Goal: Task Accomplishment & Management: Use online tool/utility

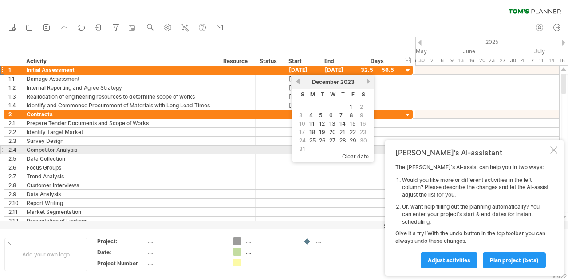
click at [553, 149] on div at bounding box center [553, 149] width 7 height 7
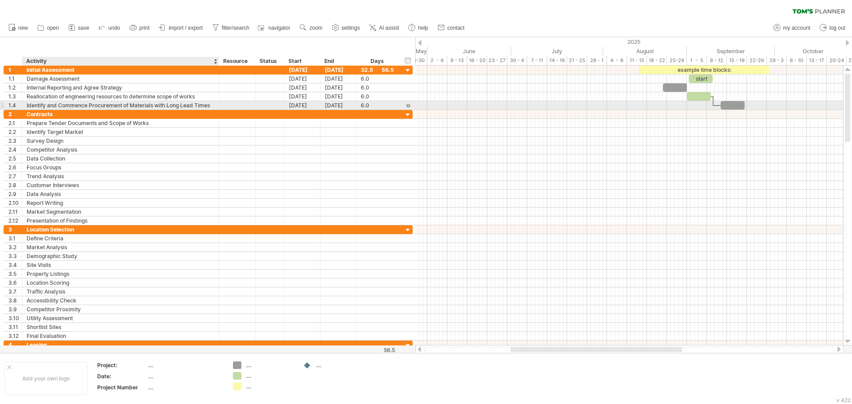
drag, startPoint x: 112, startPoint y: 106, endPoint x: 120, endPoint y: 109, distance: 8.6
click at [113, 106] on div "Identify and Commence Procurement of Materials with Long Lead Times" at bounding box center [121, 105] width 188 height 8
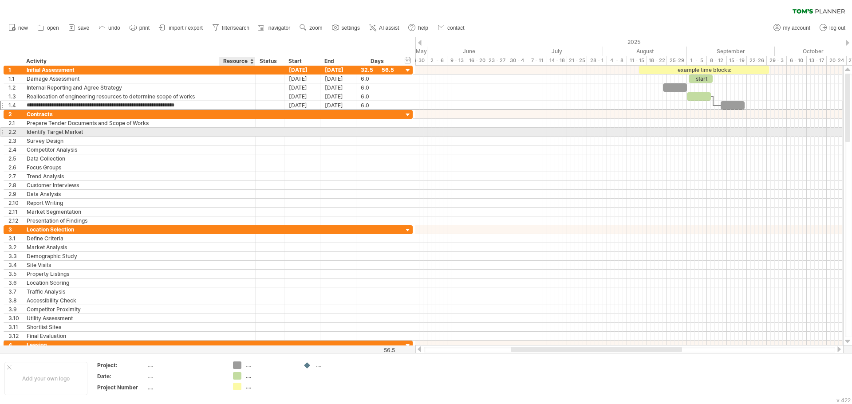
click at [222, 136] on div at bounding box center [237, 132] width 36 height 8
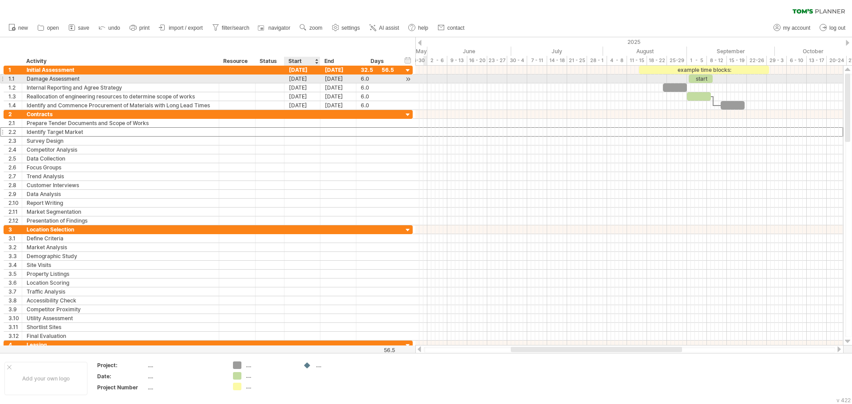
click at [312, 80] on div "[DATE]" at bounding box center [302, 79] width 36 height 8
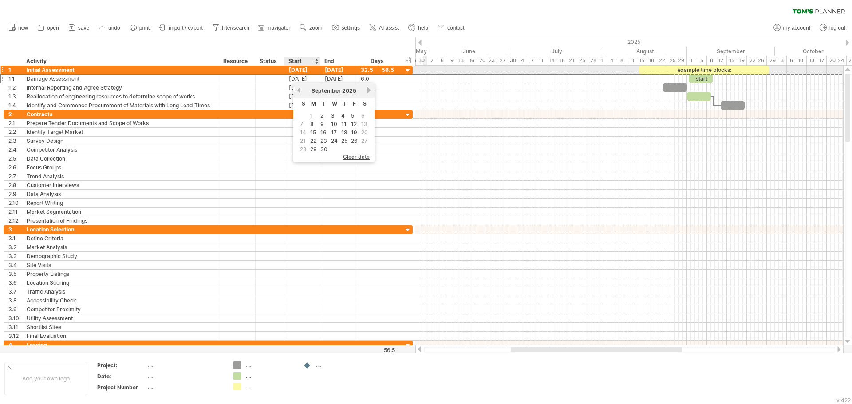
click at [301, 71] on div "[DATE]" at bounding box center [302, 70] width 36 height 8
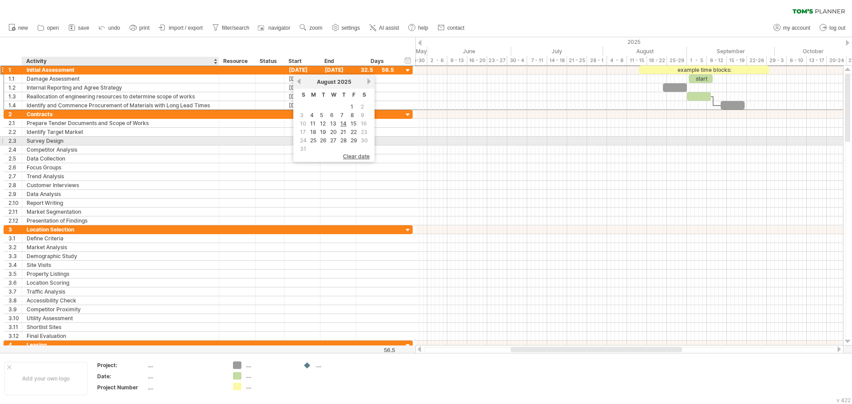
click at [213, 138] on div "Survey Design" at bounding box center [121, 141] width 188 height 8
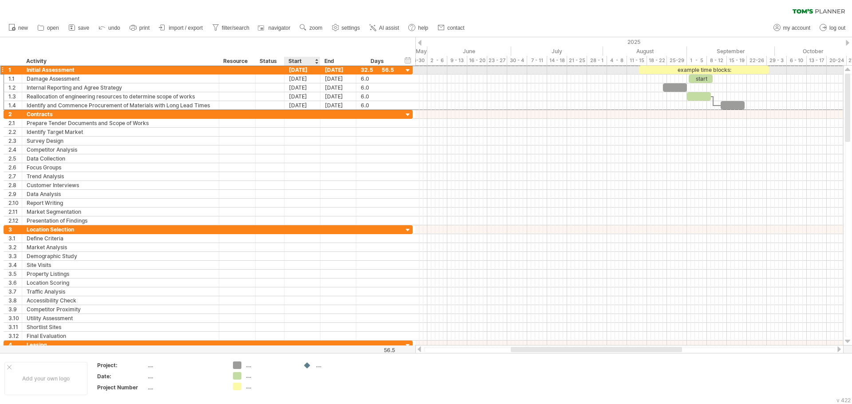
click at [303, 74] on div "[DATE]" at bounding box center [302, 70] width 36 height 8
click at [303, 70] on div "[DATE]" at bounding box center [302, 70] width 36 height 8
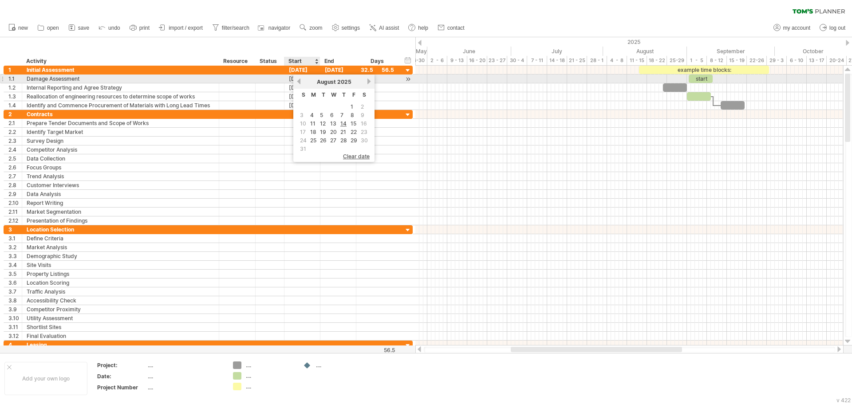
click at [298, 81] on link "previous" at bounding box center [298, 81] width 7 height 7
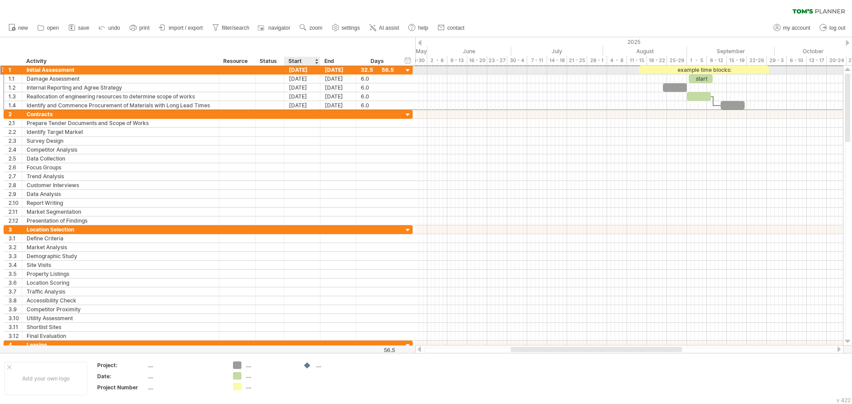
click at [298, 69] on div "[DATE]" at bounding box center [302, 70] width 36 height 8
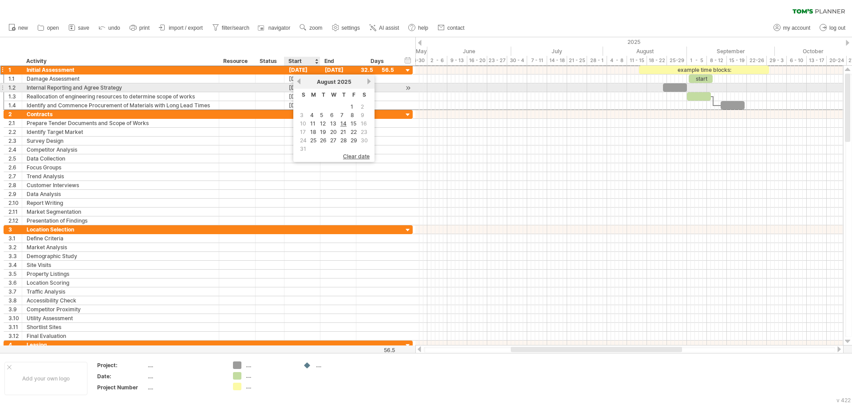
click at [299, 83] on link "previous" at bounding box center [298, 81] width 7 height 7
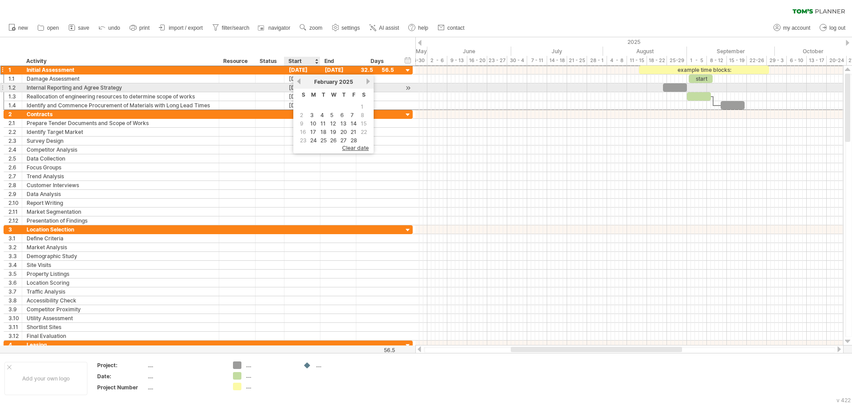
click at [299, 83] on link "previous" at bounding box center [298, 81] width 7 height 7
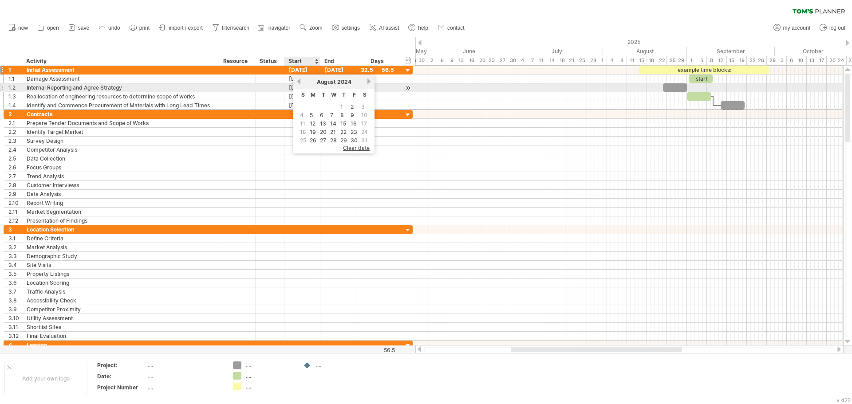
click at [299, 83] on link "previous" at bounding box center [298, 81] width 7 height 7
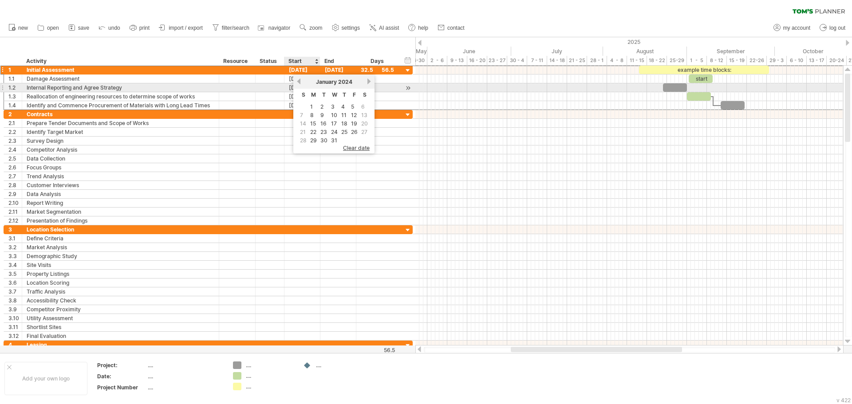
click at [299, 83] on link "previous" at bounding box center [298, 81] width 7 height 7
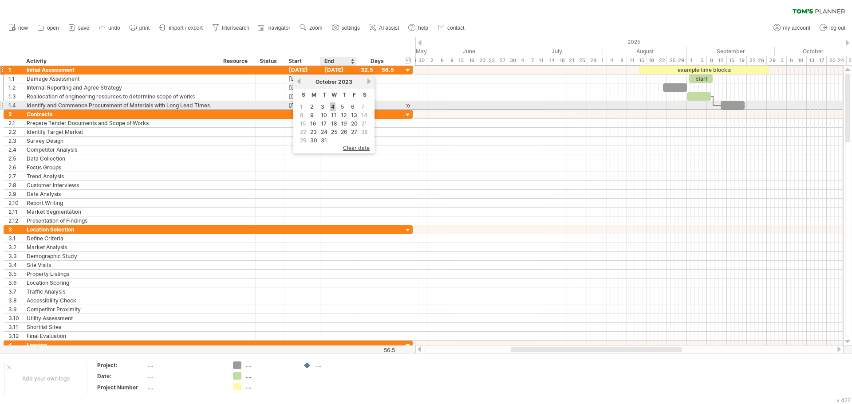
click at [332, 107] on link "4" at bounding box center [332, 106] width 5 height 8
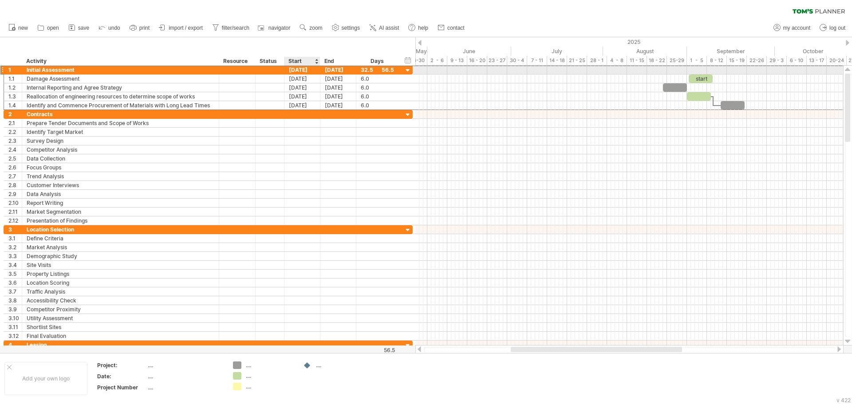
click at [297, 71] on div "[DATE]" at bounding box center [302, 70] width 36 height 8
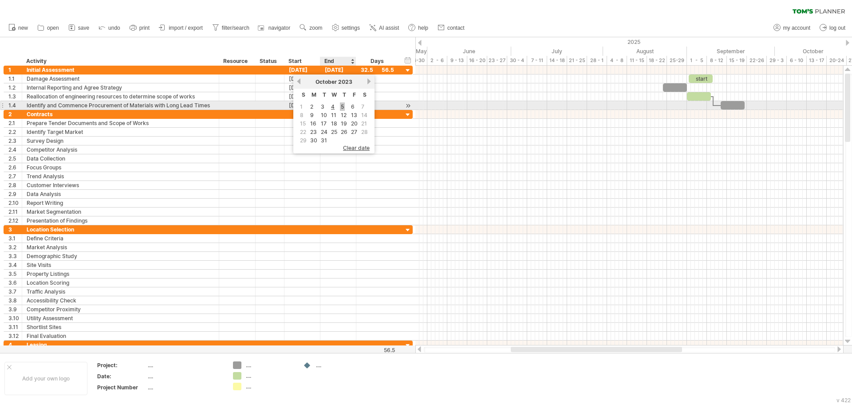
click at [342, 107] on link "5" at bounding box center [342, 106] width 5 height 8
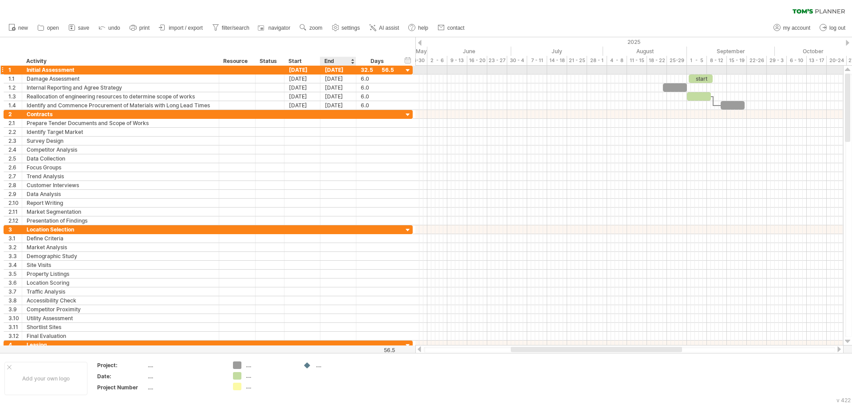
click at [337, 71] on div "[DATE]" at bounding box center [338, 70] width 36 height 8
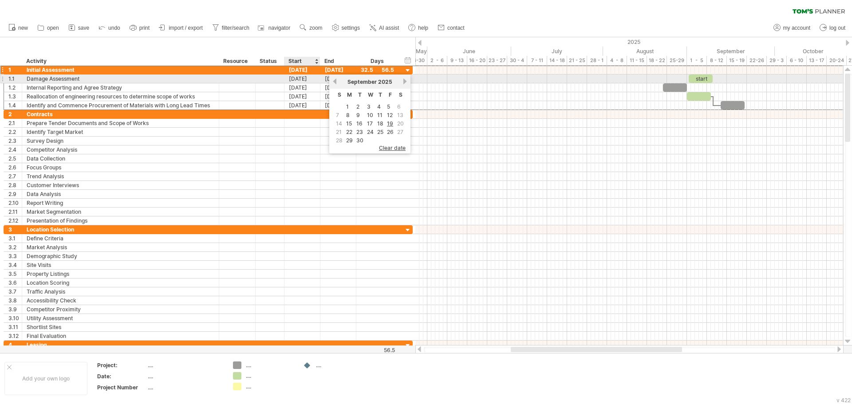
click at [307, 77] on div "[DATE]" at bounding box center [302, 79] width 36 height 8
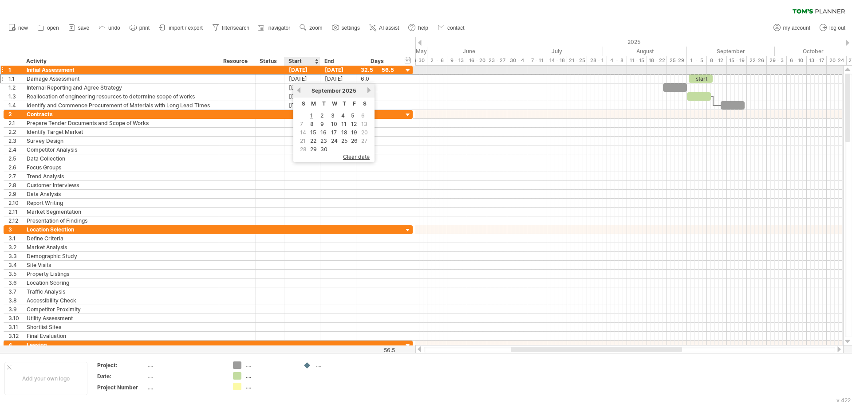
click at [307, 70] on div "[DATE]" at bounding box center [302, 70] width 36 height 8
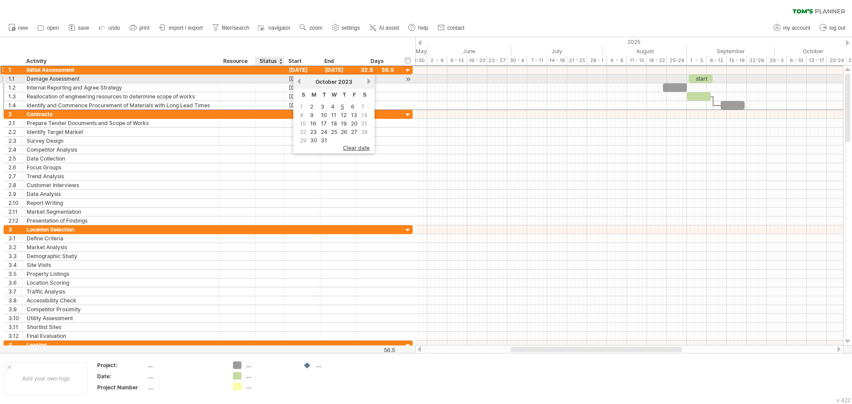
click at [288, 79] on div "[DATE]" at bounding box center [302, 79] width 36 height 8
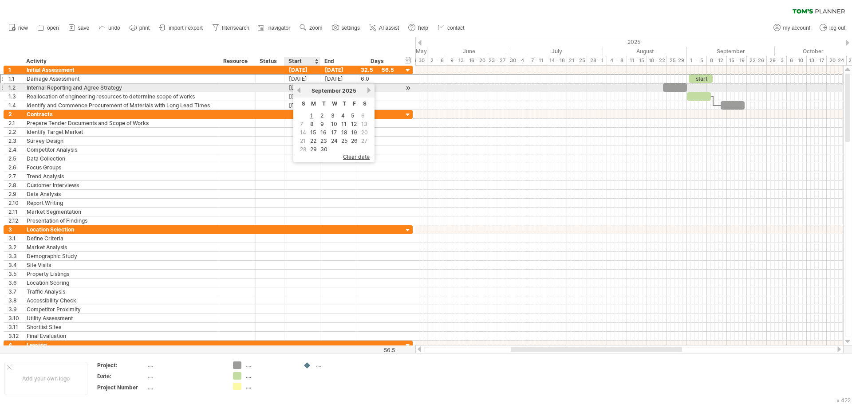
click at [302, 87] on link "previous" at bounding box center [298, 90] width 7 height 7
click at [299, 89] on link "previous" at bounding box center [298, 90] width 7 height 7
click at [299, 90] on link "previous" at bounding box center [298, 90] width 7 height 7
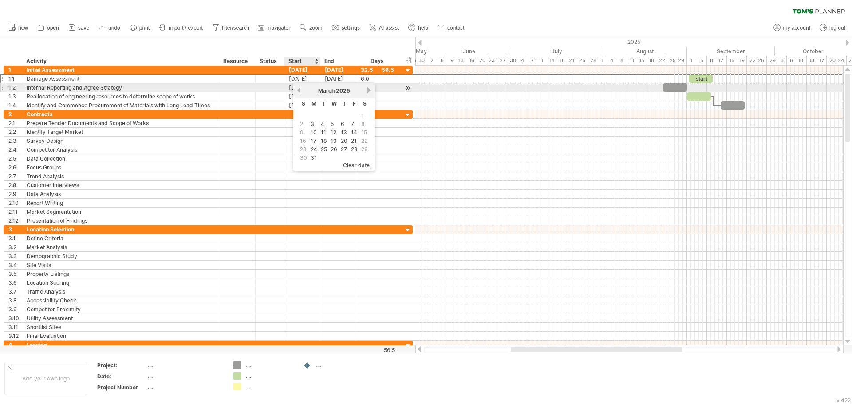
click at [299, 90] on link "previous" at bounding box center [298, 90] width 7 height 7
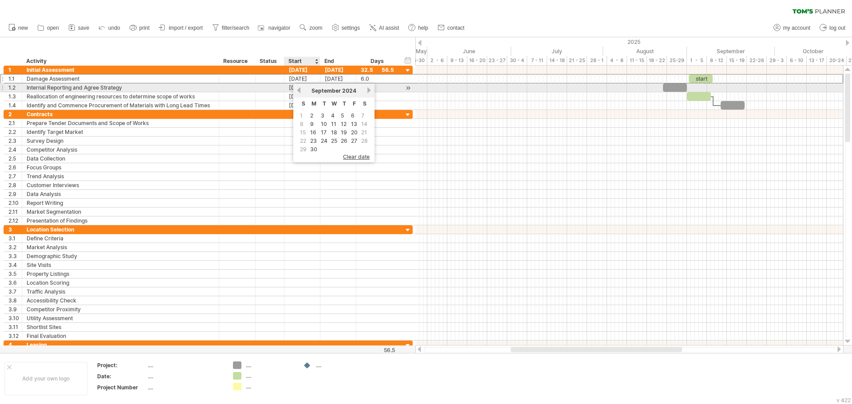
click at [299, 90] on link "previous" at bounding box center [298, 90] width 7 height 7
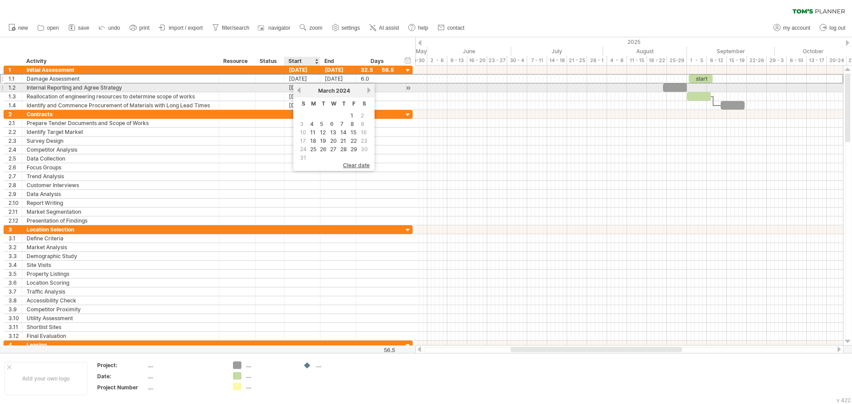
click at [299, 89] on link "previous" at bounding box center [298, 90] width 7 height 7
click at [299, 88] on link "previous" at bounding box center [298, 90] width 7 height 7
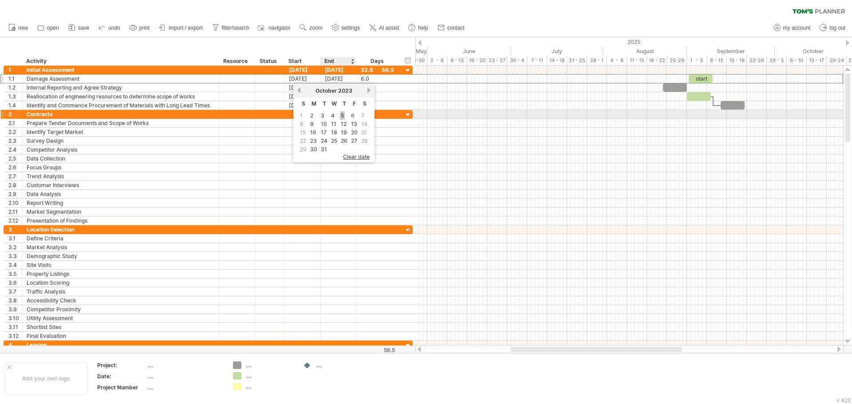
click at [344, 115] on link "5" at bounding box center [342, 115] width 5 height 8
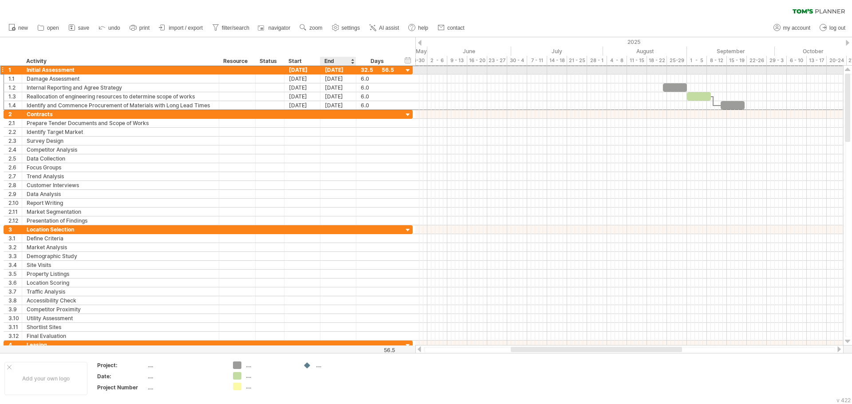
click at [343, 71] on div "[DATE]" at bounding box center [338, 70] width 36 height 8
click at [344, 71] on div "[DATE]" at bounding box center [338, 70] width 36 height 8
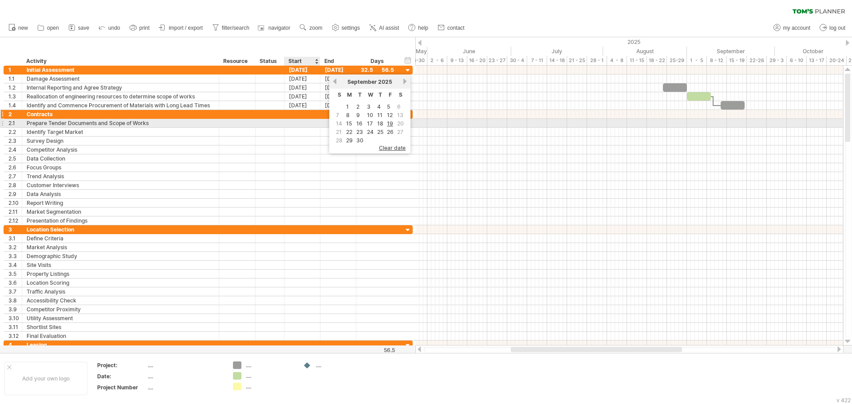
click at [311, 118] on div "2 ********* Contracts" at bounding box center [208, 114] width 409 height 9
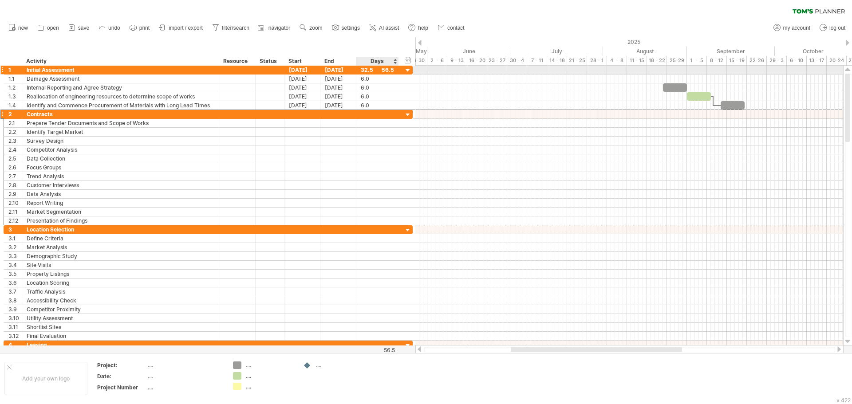
click at [362, 70] on div "32.5" at bounding box center [377, 70] width 33 height 8
click at [369, 70] on input "****" at bounding box center [369, 70] width 17 height 8
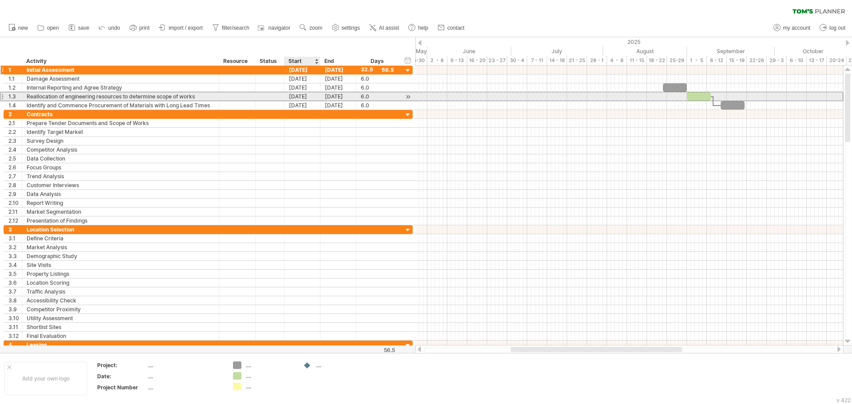
click at [314, 100] on div "[DATE]" at bounding box center [302, 96] width 36 height 8
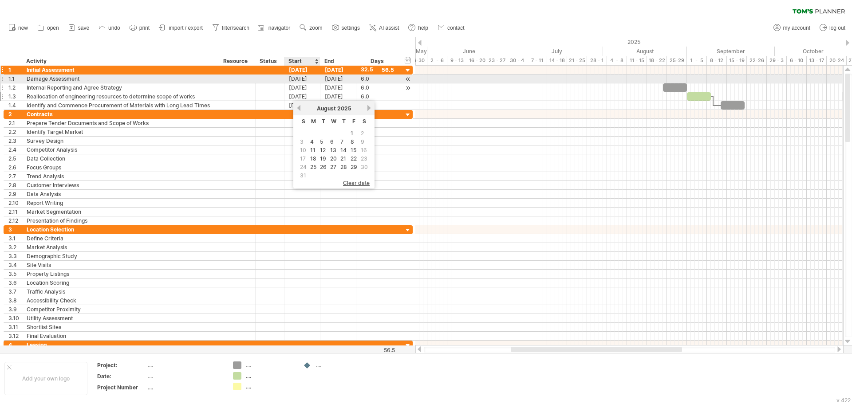
click at [301, 84] on div "[DATE]" at bounding box center [302, 87] width 36 height 8
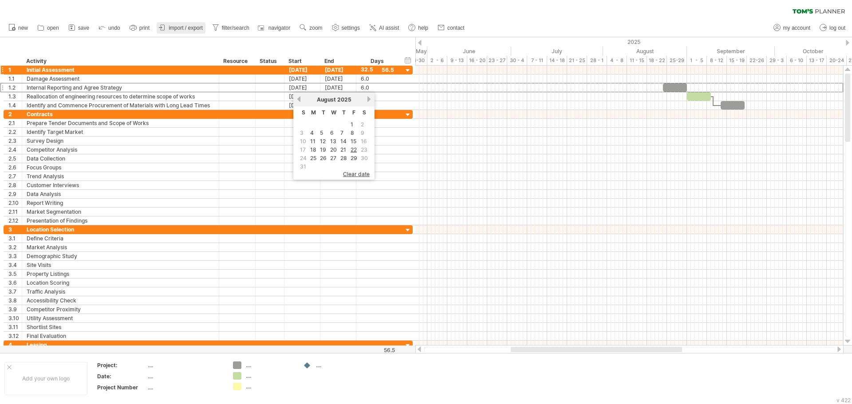
click at [180, 27] on span "import / export" at bounding box center [186, 28] width 34 height 6
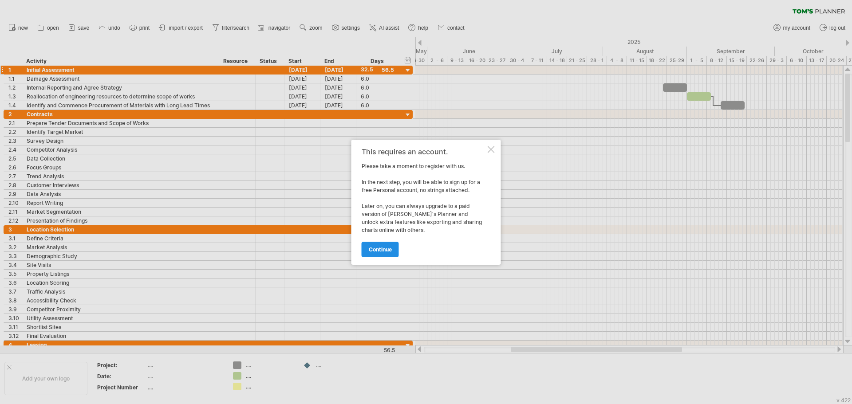
click at [381, 248] on span "continue" at bounding box center [380, 249] width 23 height 7
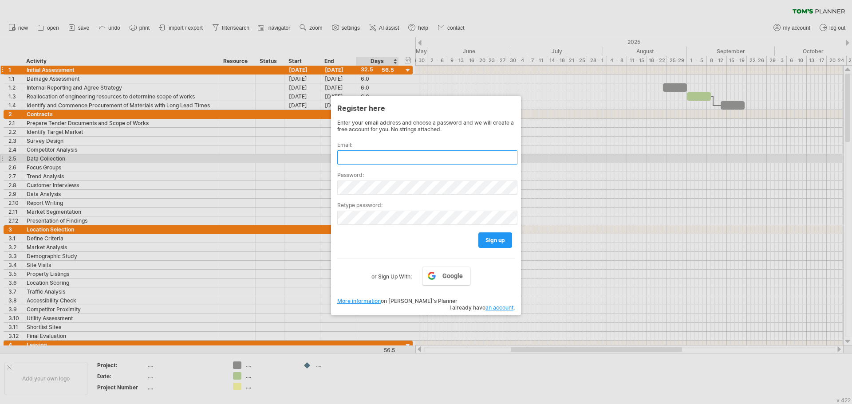
click at [382, 154] on input "text" at bounding box center [427, 157] width 180 height 14
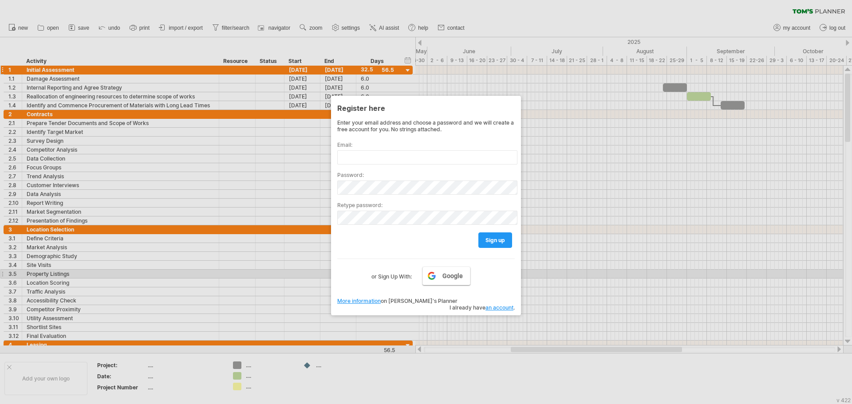
click at [443, 276] on span "Google" at bounding box center [452, 275] width 20 height 7
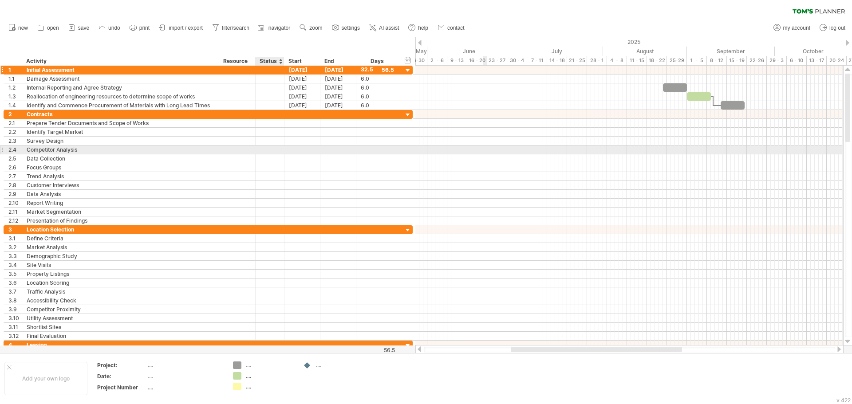
click at [272, 153] on div at bounding box center [270, 150] width 20 height 8
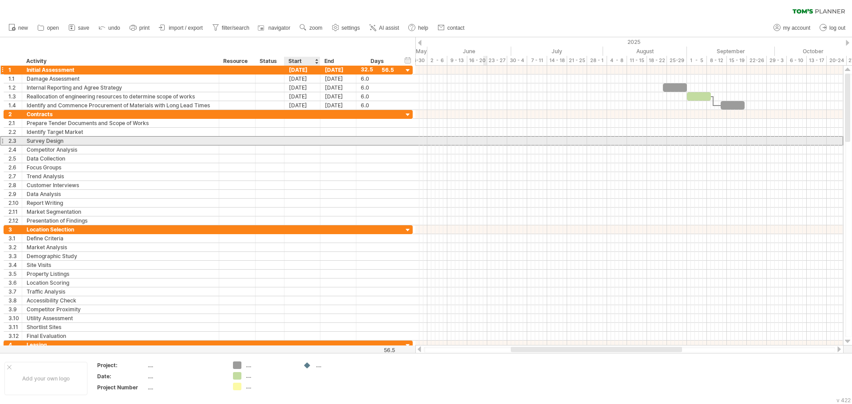
click at [309, 144] on div at bounding box center [302, 141] width 36 height 8
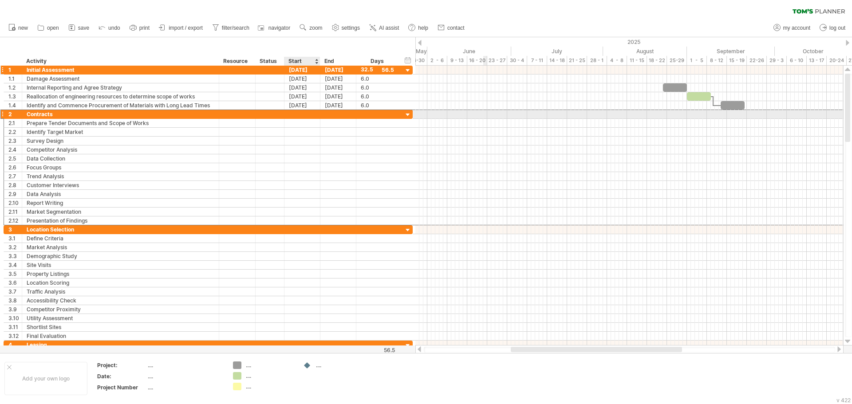
click at [316, 118] on div at bounding box center [302, 114] width 36 height 8
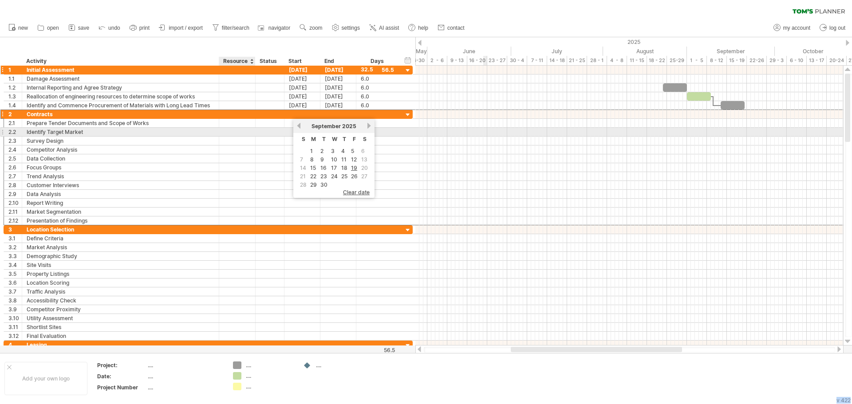
drag, startPoint x: 295, startPoint y: 126, endPoint x: 258, endPoint y: 134, distance: 38.4
click at [258, 134] on body "progress(100%) Trying to reach [DOMAIN_NAME] Connected again... 0% clear filter…" at bounding box center [426, 203] width 852 height 406
click at [256, 133] on div at bounding box center [270, 132] width 29 height 8
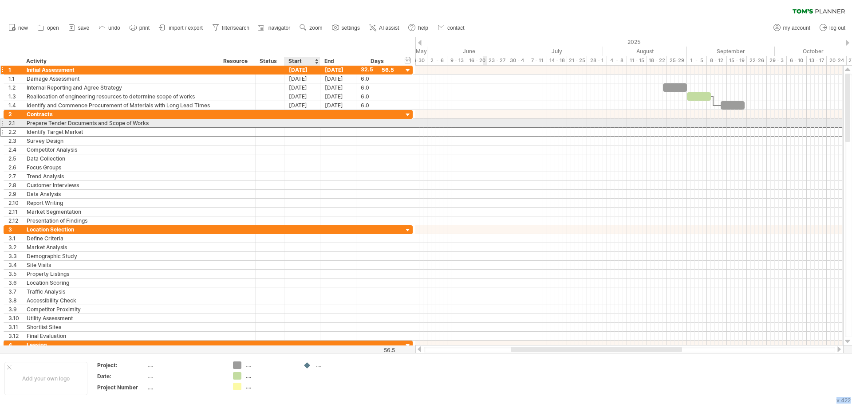
click at [299, 124] on div at bounding box center [302, 123] width 36 height 8
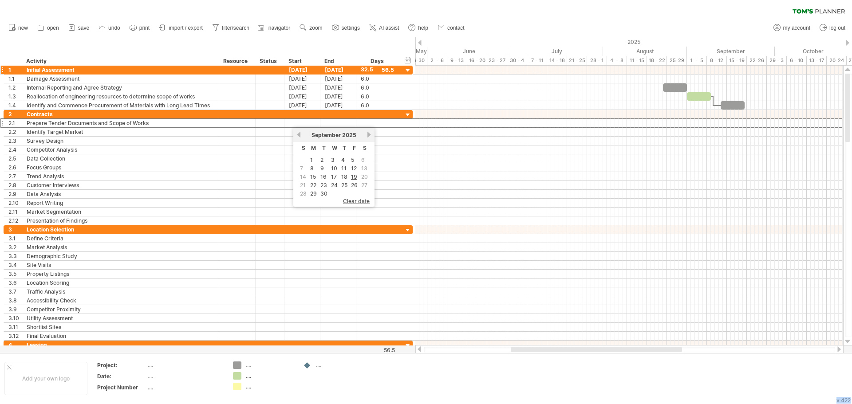
click at [188, 22] on ul "new open" at bounding box center [236, 28] width 464 height 19
click at [187, 27] on span "import / export" at bounding box center [186, 28] width 34 height 6
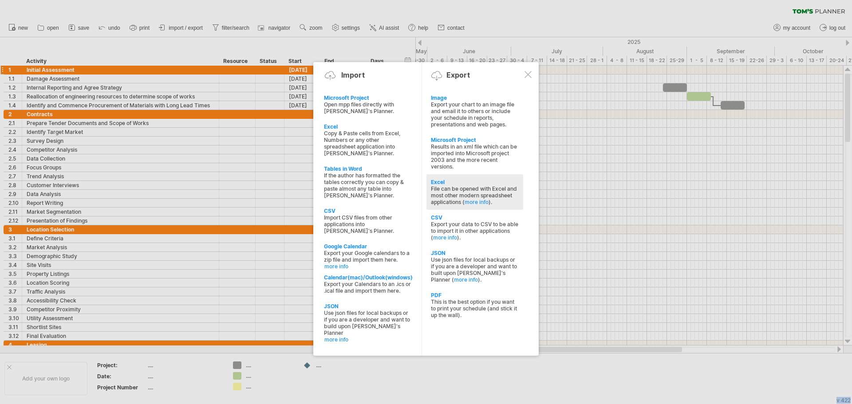
click at [447, 185] on div "File can be opened with Excel and most other modern spreadsheet applications ( …" at bounding box center [475, 195] width 88 height 20
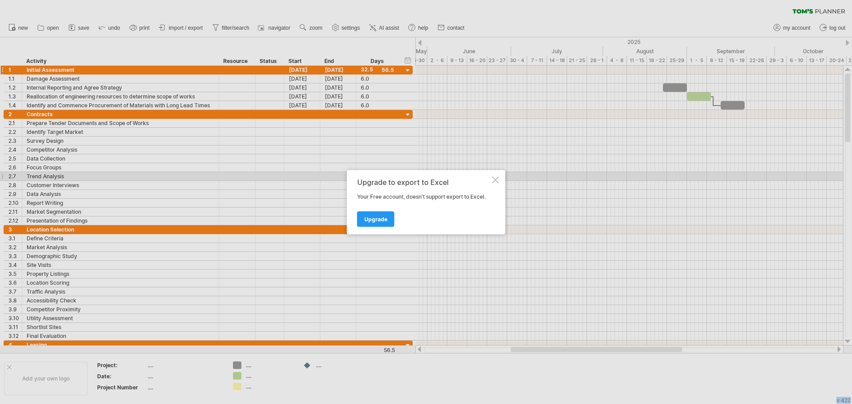
click at [493, 178] on div at bounding box center [495, 179] width 7 height 7
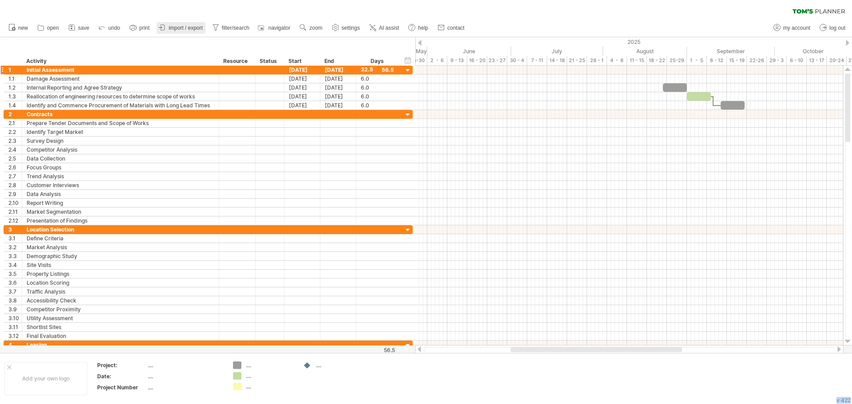
click at [185, 28] on span "import / export" at bounding box center [186, 28] width 34 height 6
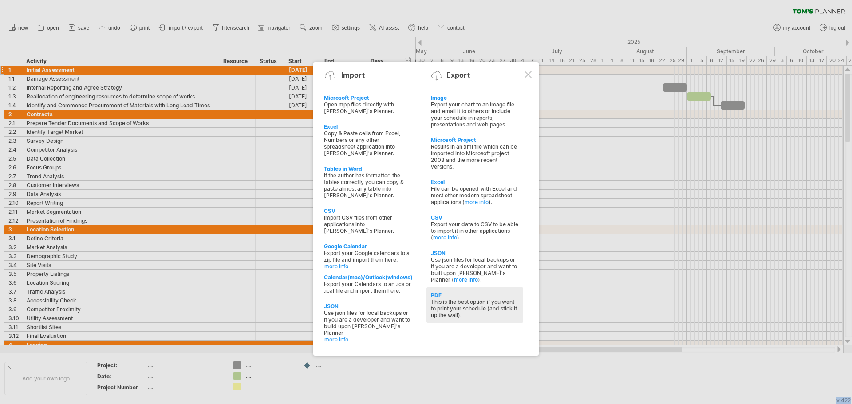
click at [475, 279] on div "This is the best option if you want to print your schedule (and stick it up the…" at bounding box center [475, 309] width 88 height 20
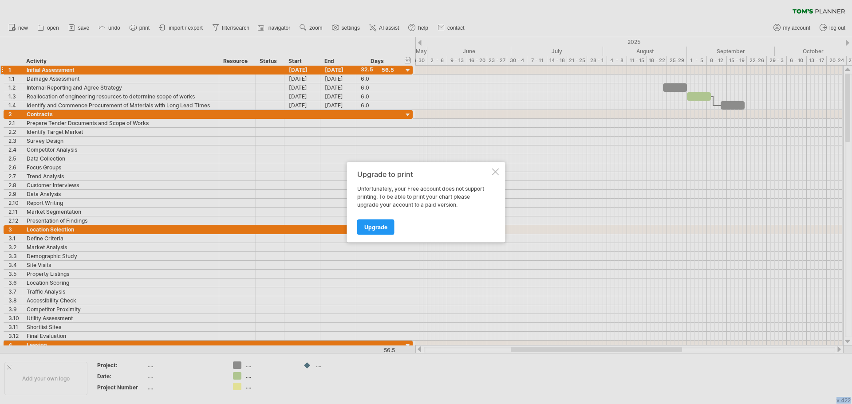
click at [494, 168] on div at bounding box center [495, 171] width 7 height 7
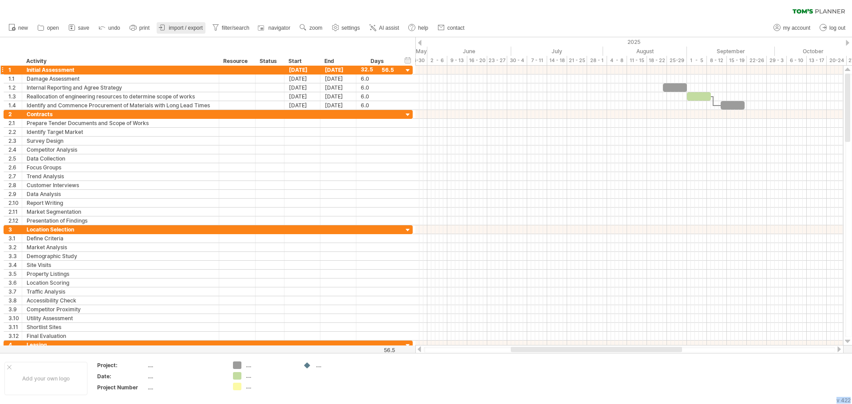
click at [194, 27] on span "import / export" at bounding box center [186, 28] width 34 height 6
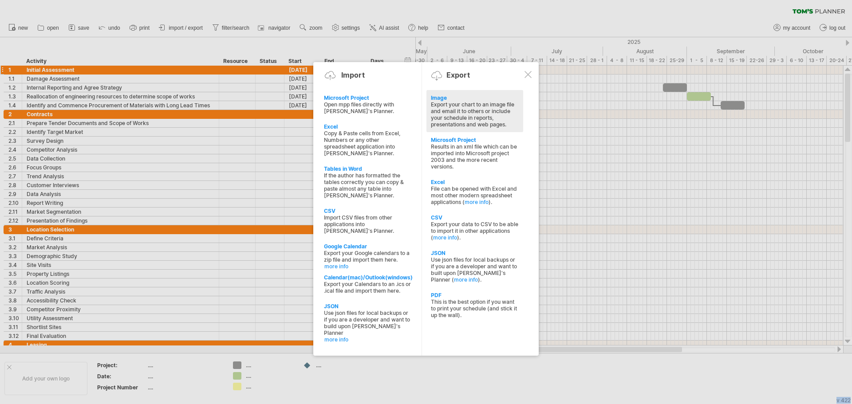
click at [459, 108] on div "Export your chart to an image file and email it to others or include your sched…" at bounding box center [475, 114] width 88 height 27
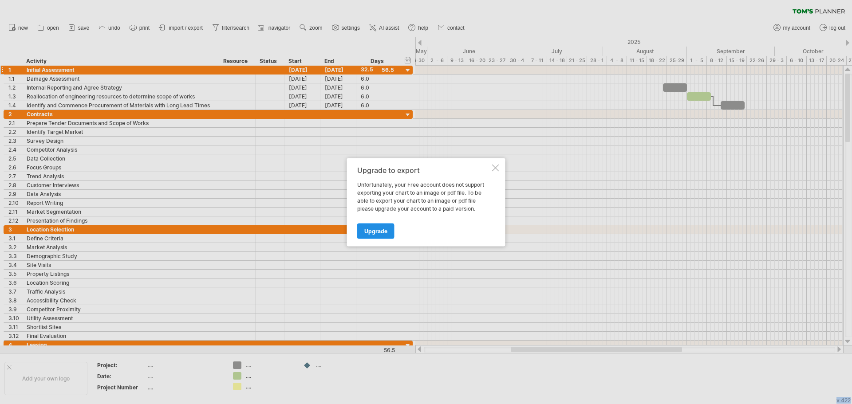
click at [380, 224] on link "Upgrade" at bounding box center [375, 231] width 37 height 16
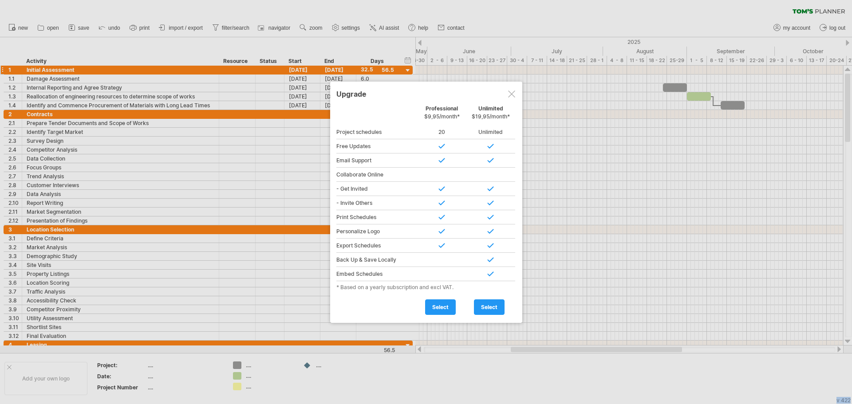
click at [197, 23] on div at bounding box center [426, 202] width 852 height 404
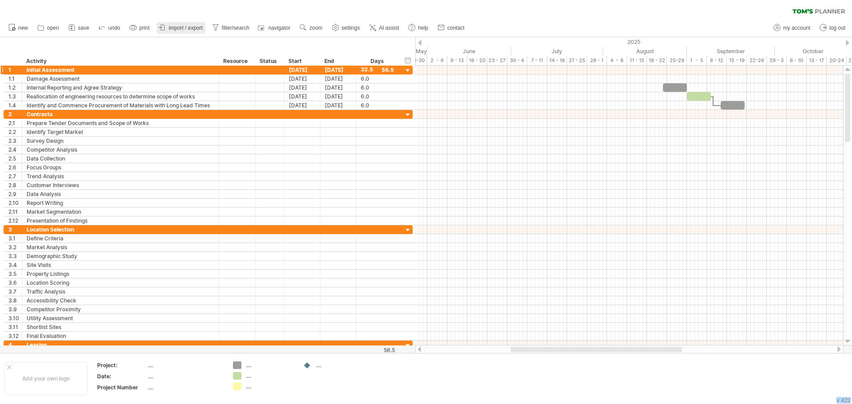
click at [186, 28] on span "import / export" at bounding box center [186, 28] width 34 height 6
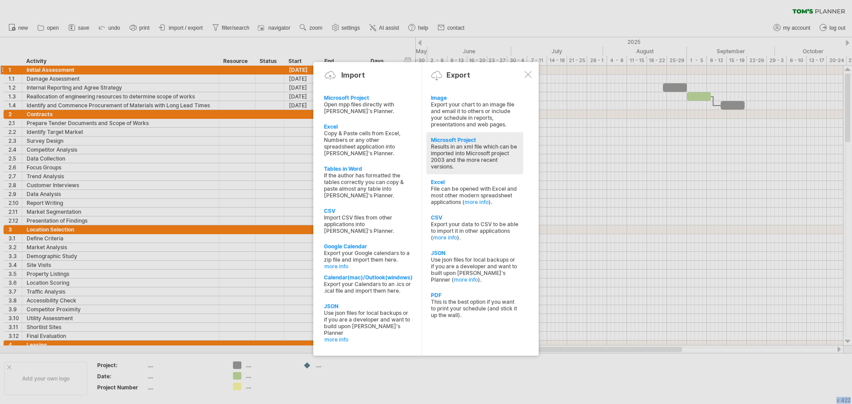
click at [456, 157] on div "Results in an xml file which can be imported into Microsoft project 2003 and th…" at bounding box center [475, 156] width 88 height 27
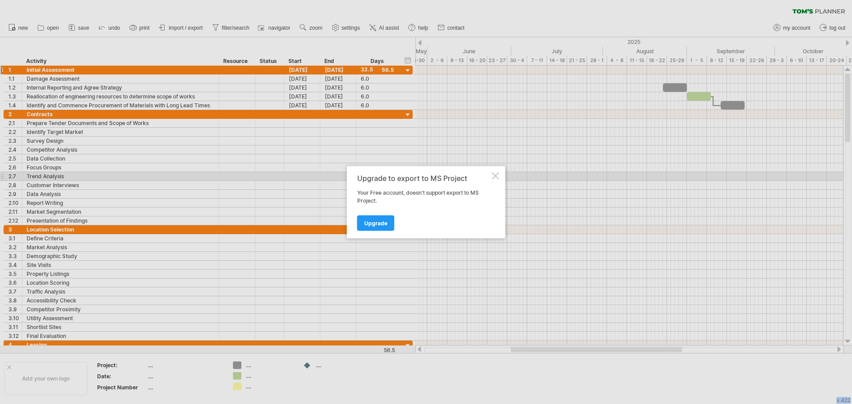
click at [497, 174] on div at bounding box center [495, 175] width 7 height 7
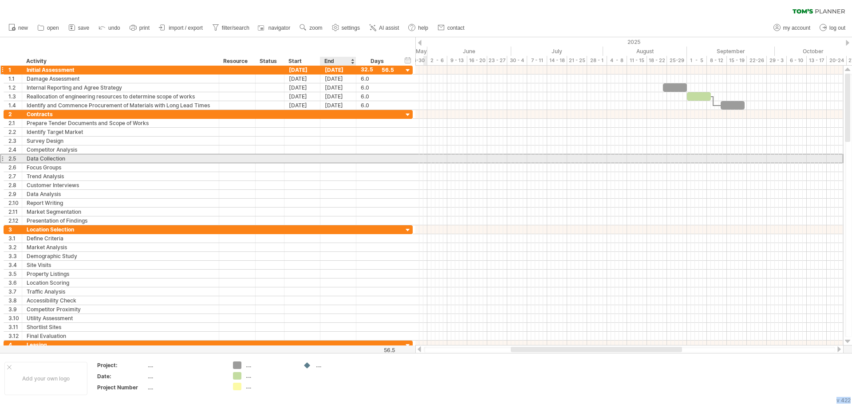
click at [350, 158] on div at bounding box center [338, 158] width 36 height 8
